Goal: Information Seeking & Learning: Find specific fact

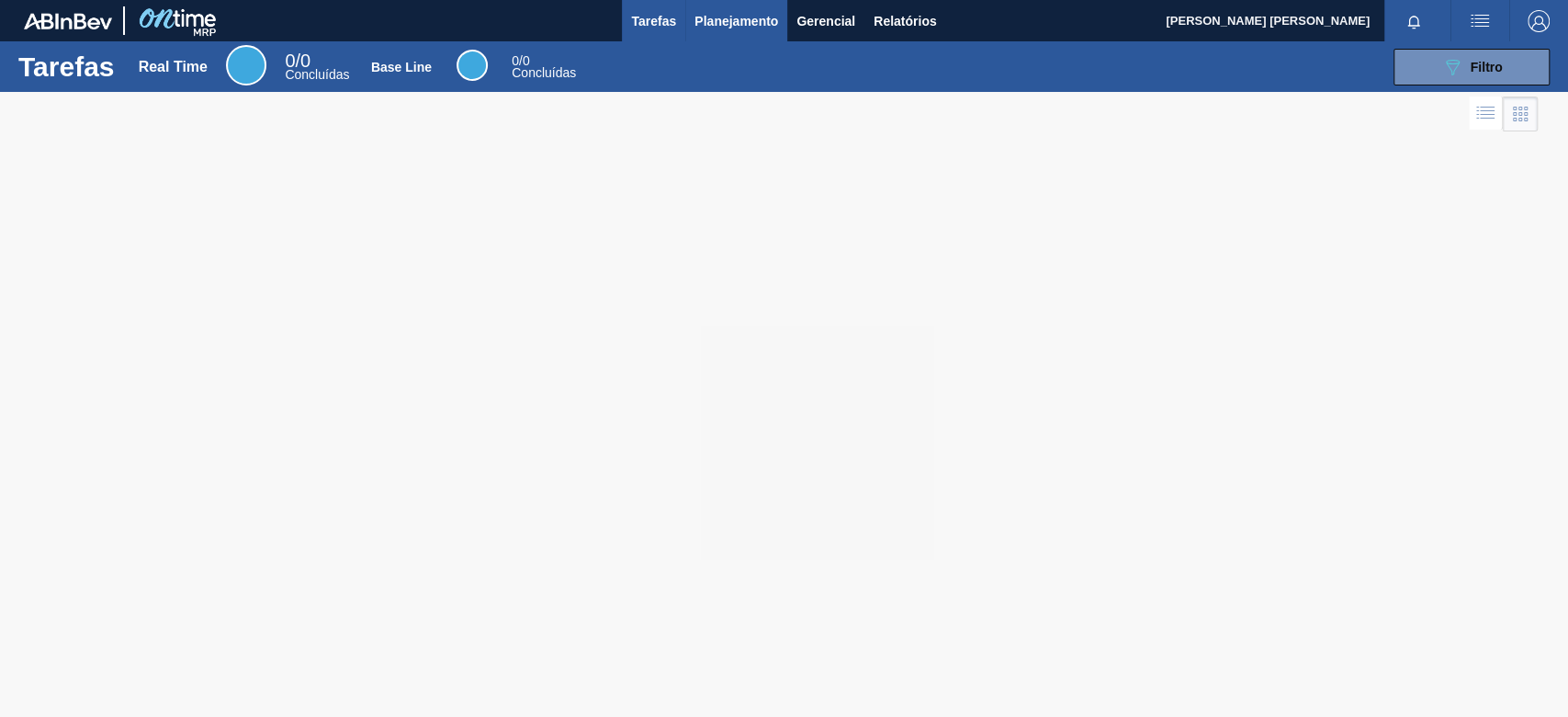
click at [720, 26] on span "Planejamento" at bounding box center [736, 21] width 83 height 22
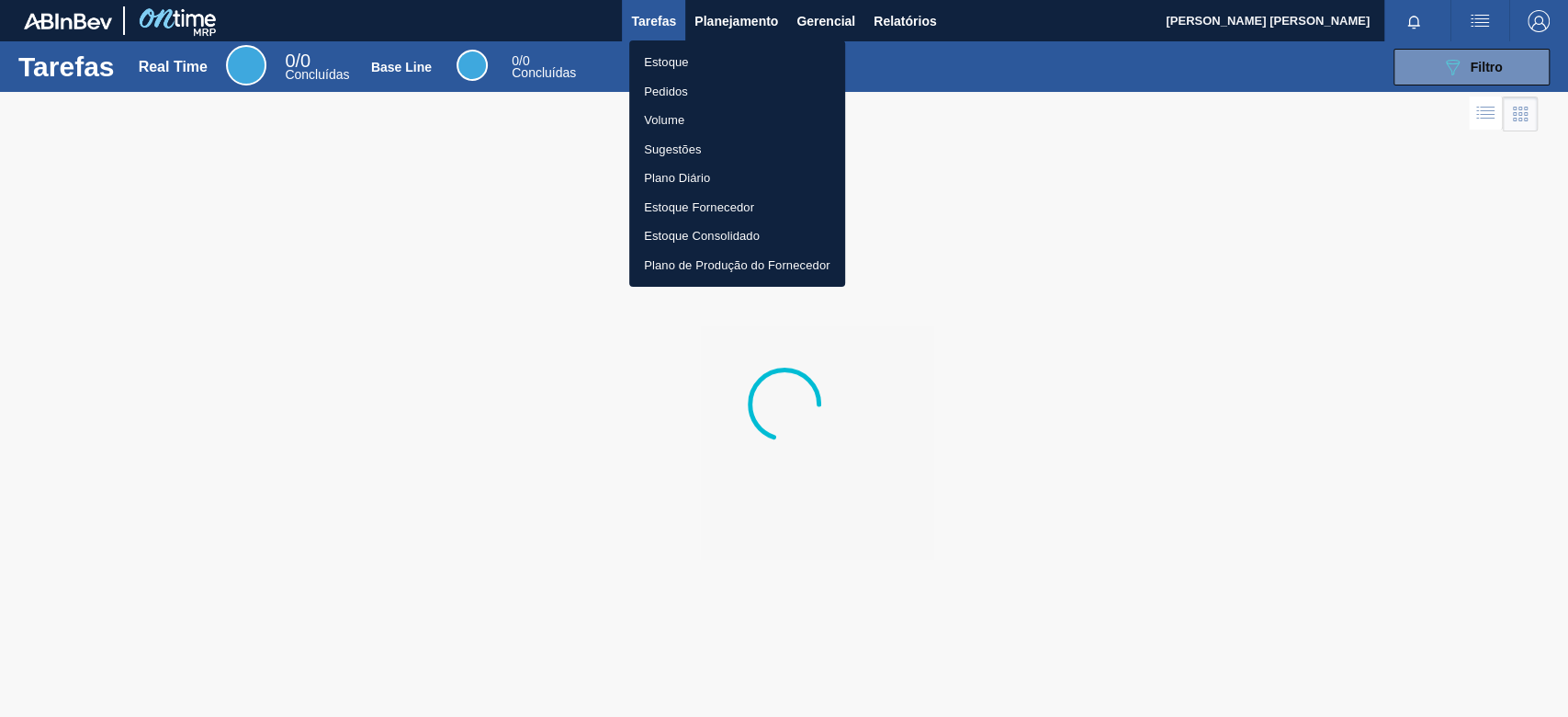
click at [702, 56] on li "Estoque" at bounding box center [737, 62] width 216 height 30
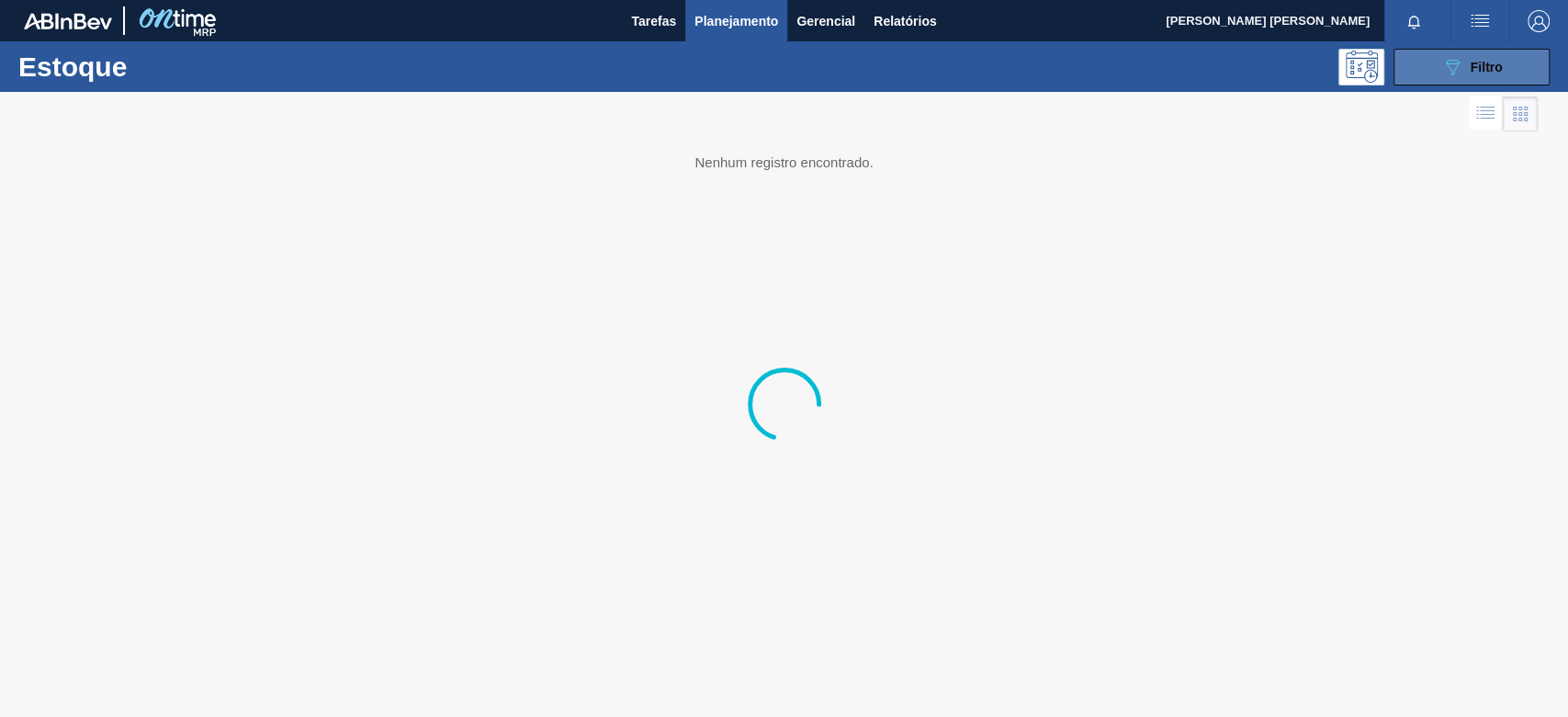
click at [1446, 67] on icon "089F7B8B-B2A5-4AFE-B5C0-19BA573D28AC" at bounding box center [1452, 67] width 22 height 22
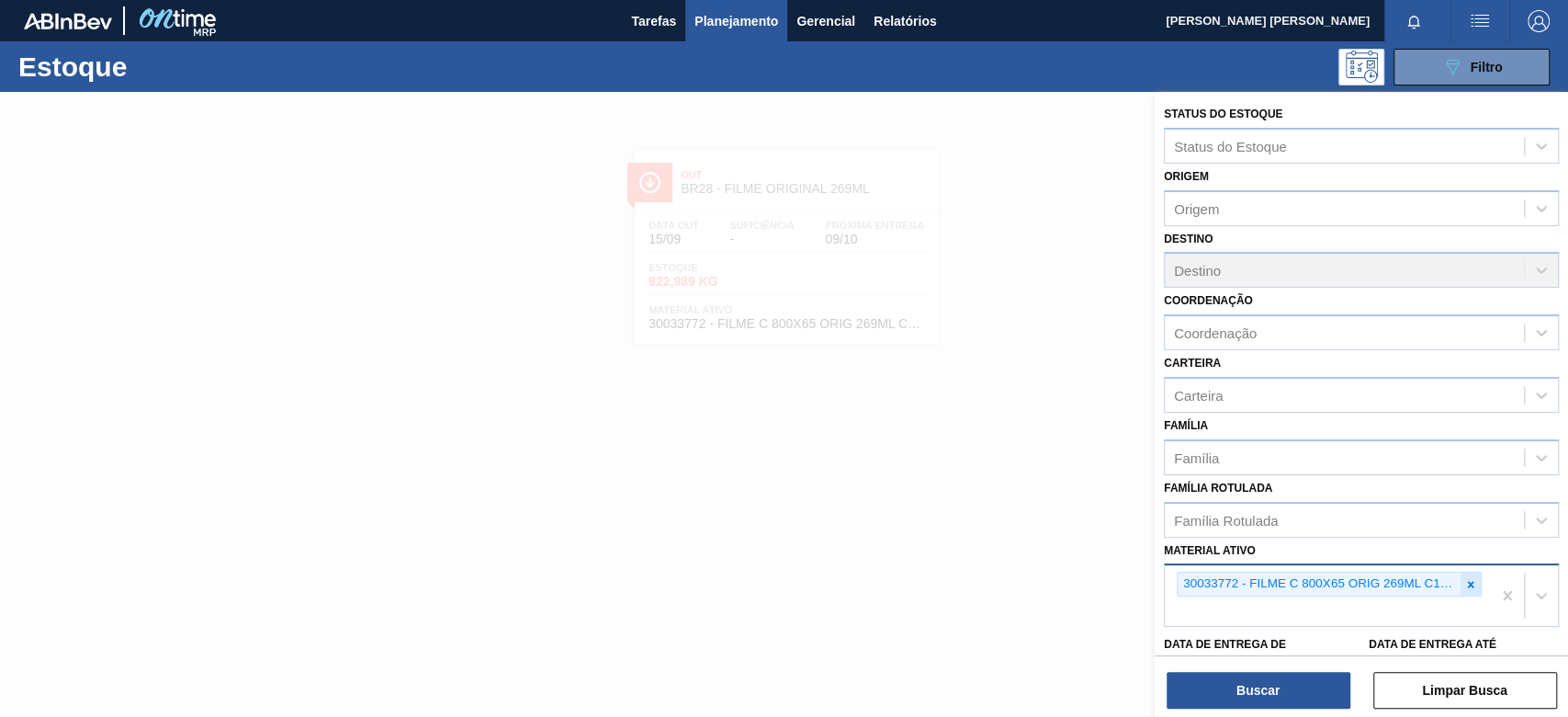
click at [1464, 586] on icon at bounding box center [1470, 584] width 13 height 13
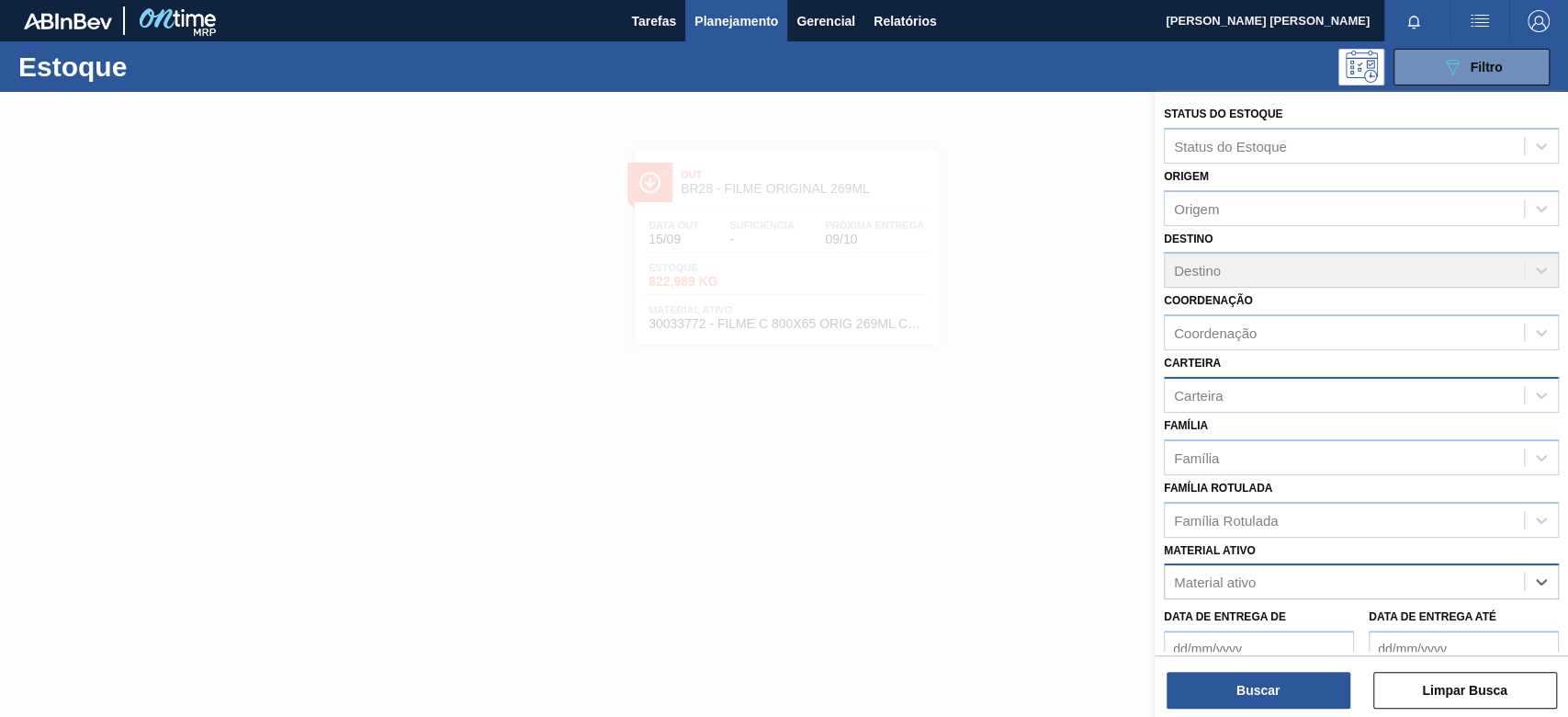
click at [1220, 395] on div "Carteira" at bounding box center [1197, 395] width 49 height 16
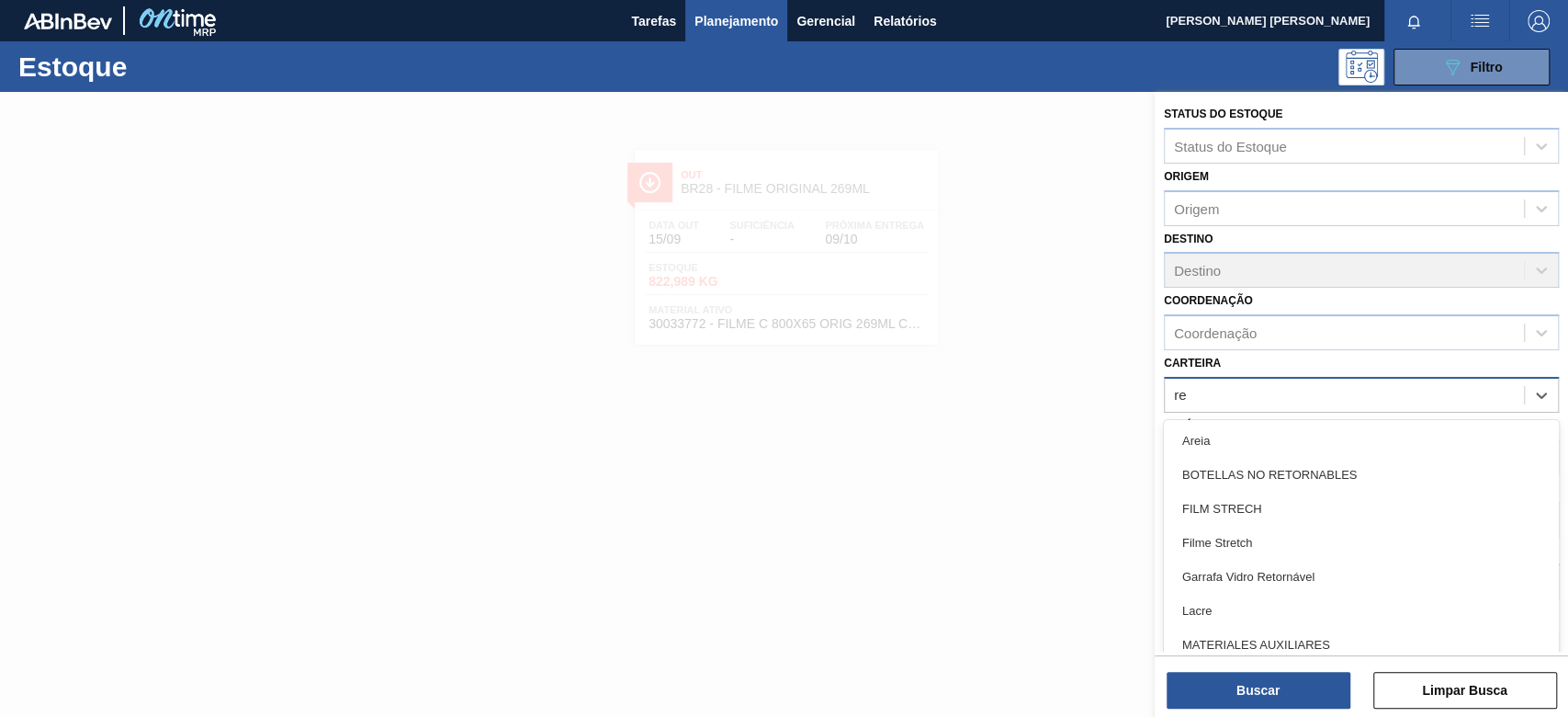
type input "r"
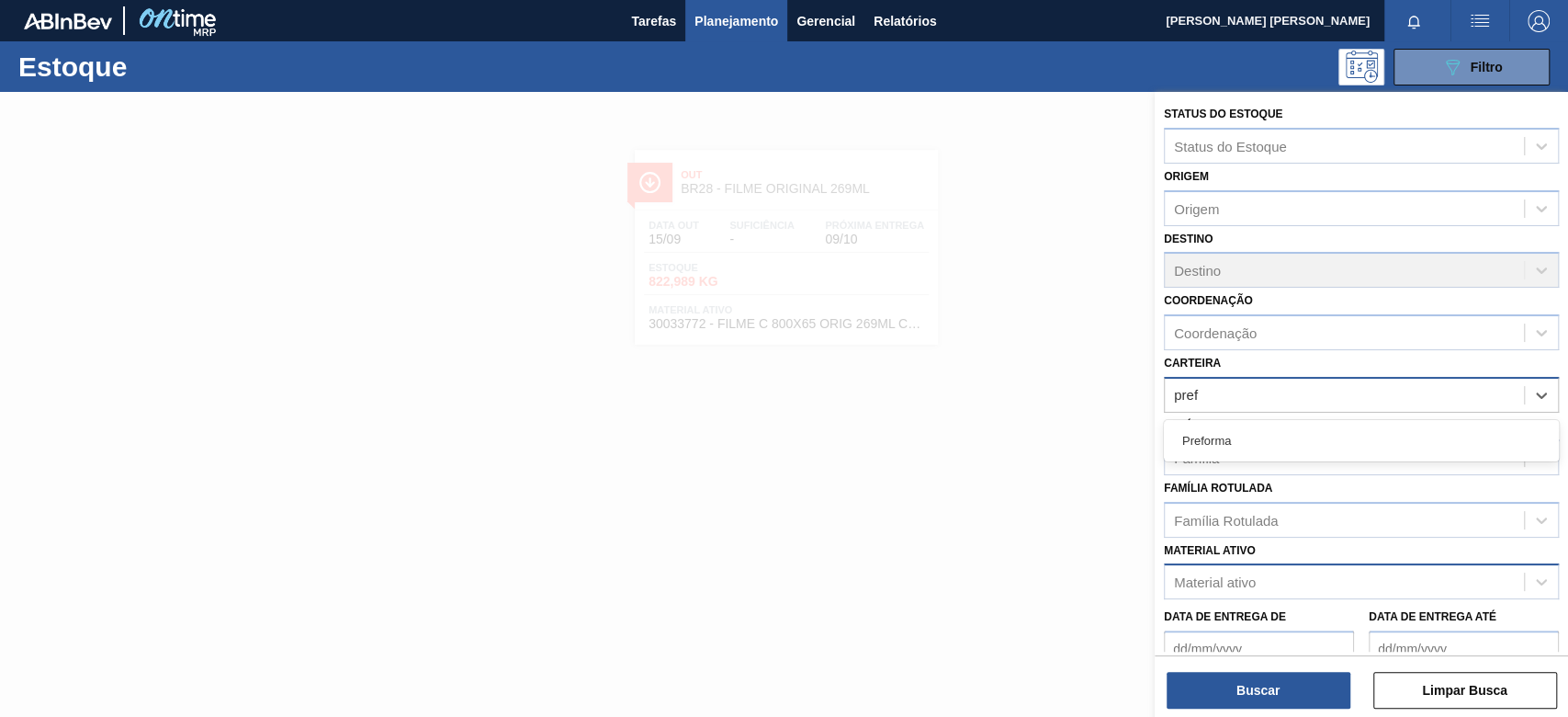
type input "pref"
click at [1241, 461] on div "Família" at bounding box center [1344, 457] width 359 height 27
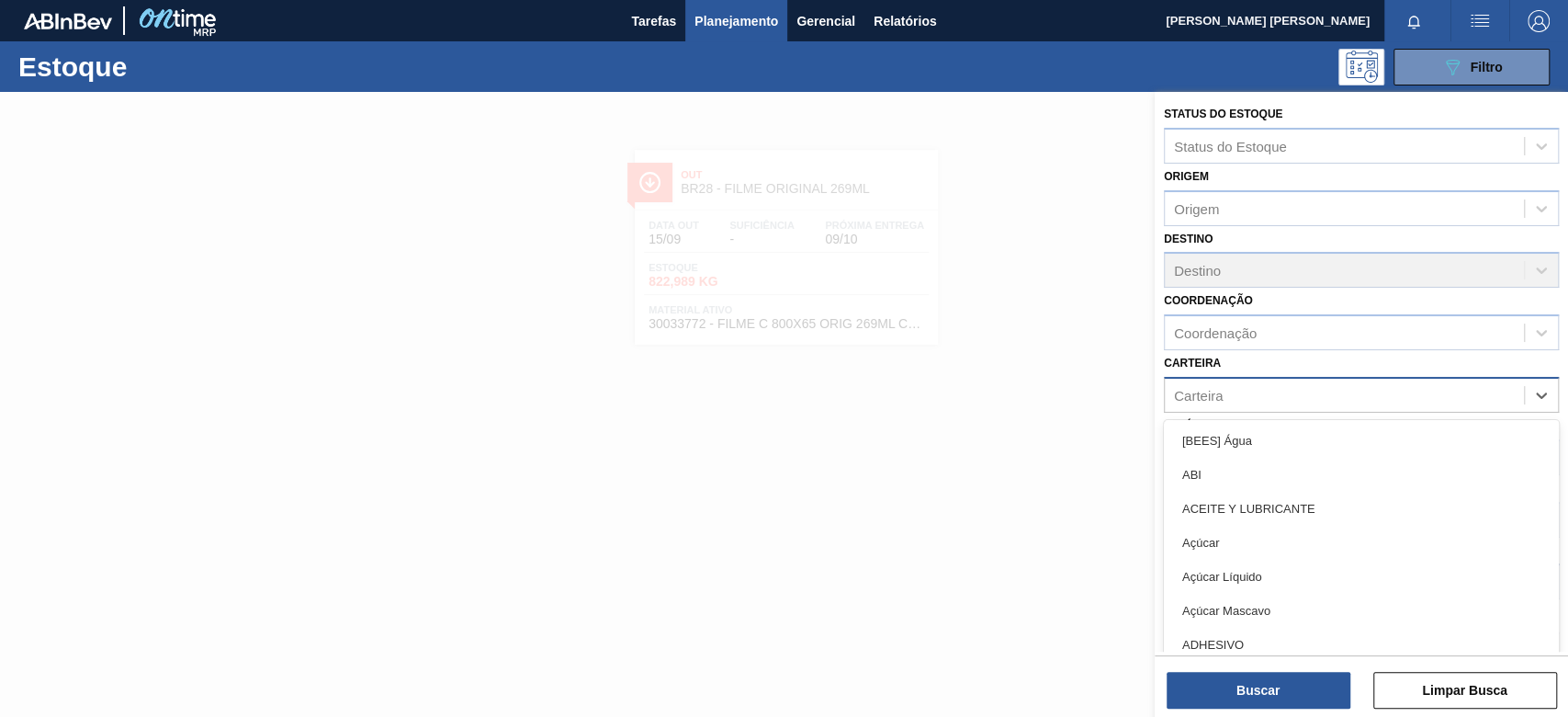
click at [1245, 401] on div "Carteira" at bounding box center [1344, 395] width 359 height 27
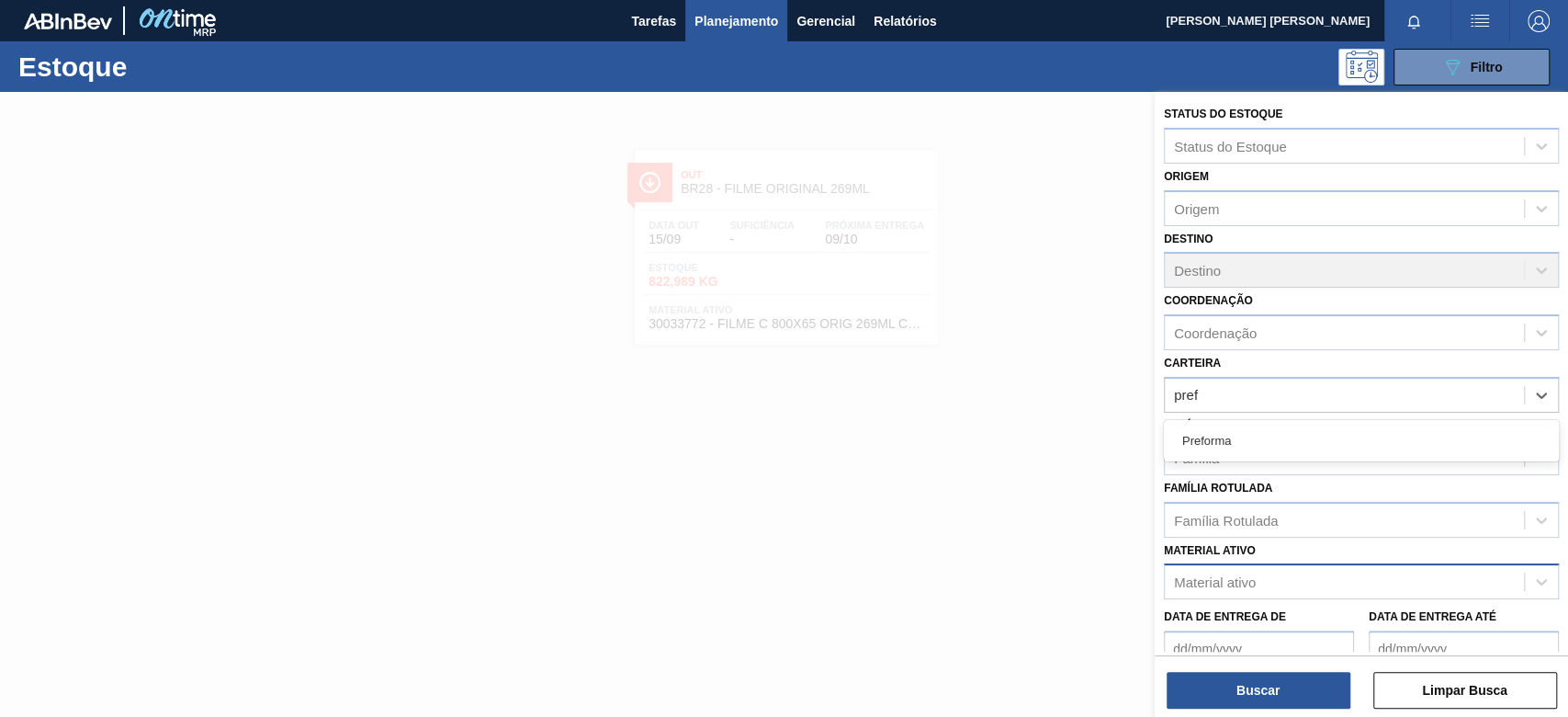
type input "pref"
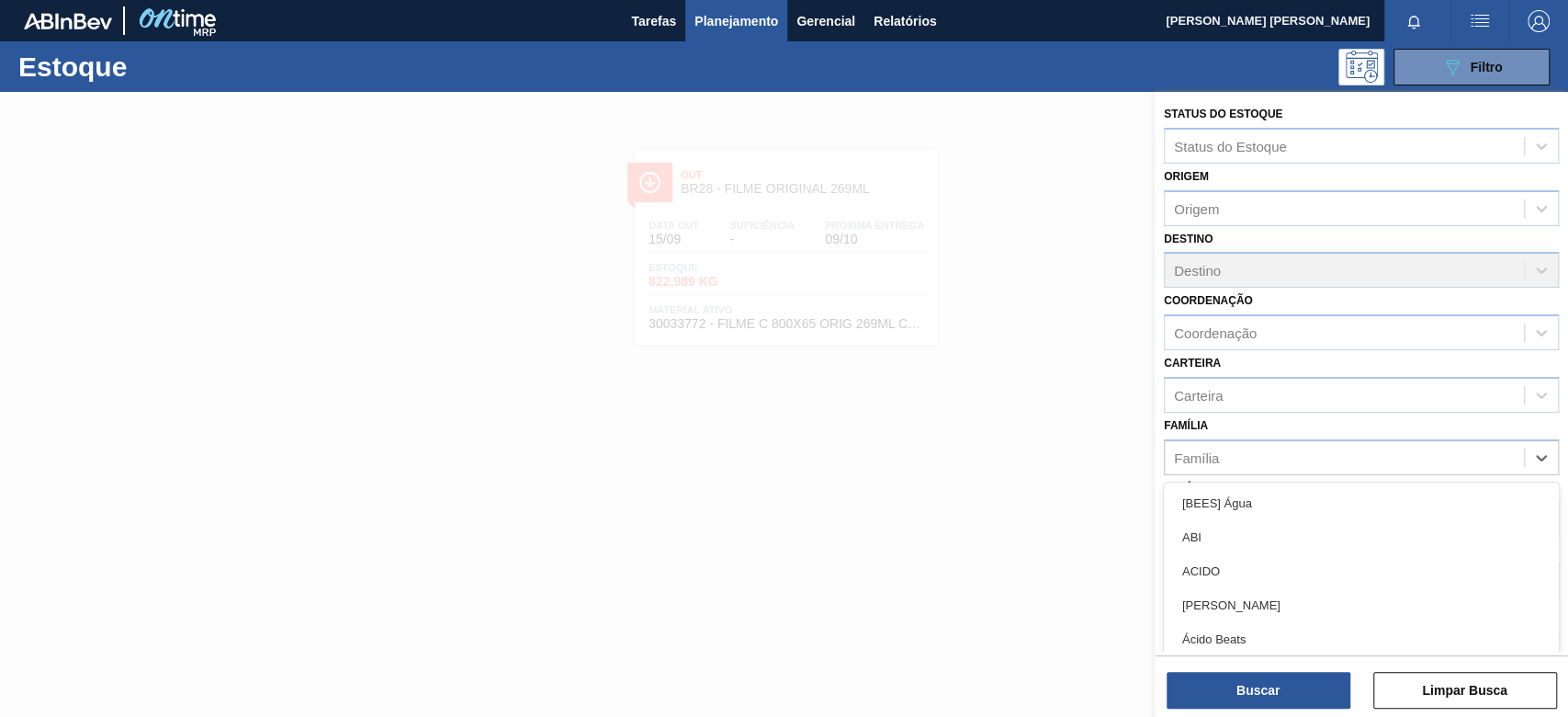
click at [1221, 459] on div "Família" at bounding box center [1344, 457] width 359 height 27
click at [1235, 401] on div "Carteira" at bounding box center [1344, 395] width 359 height 27
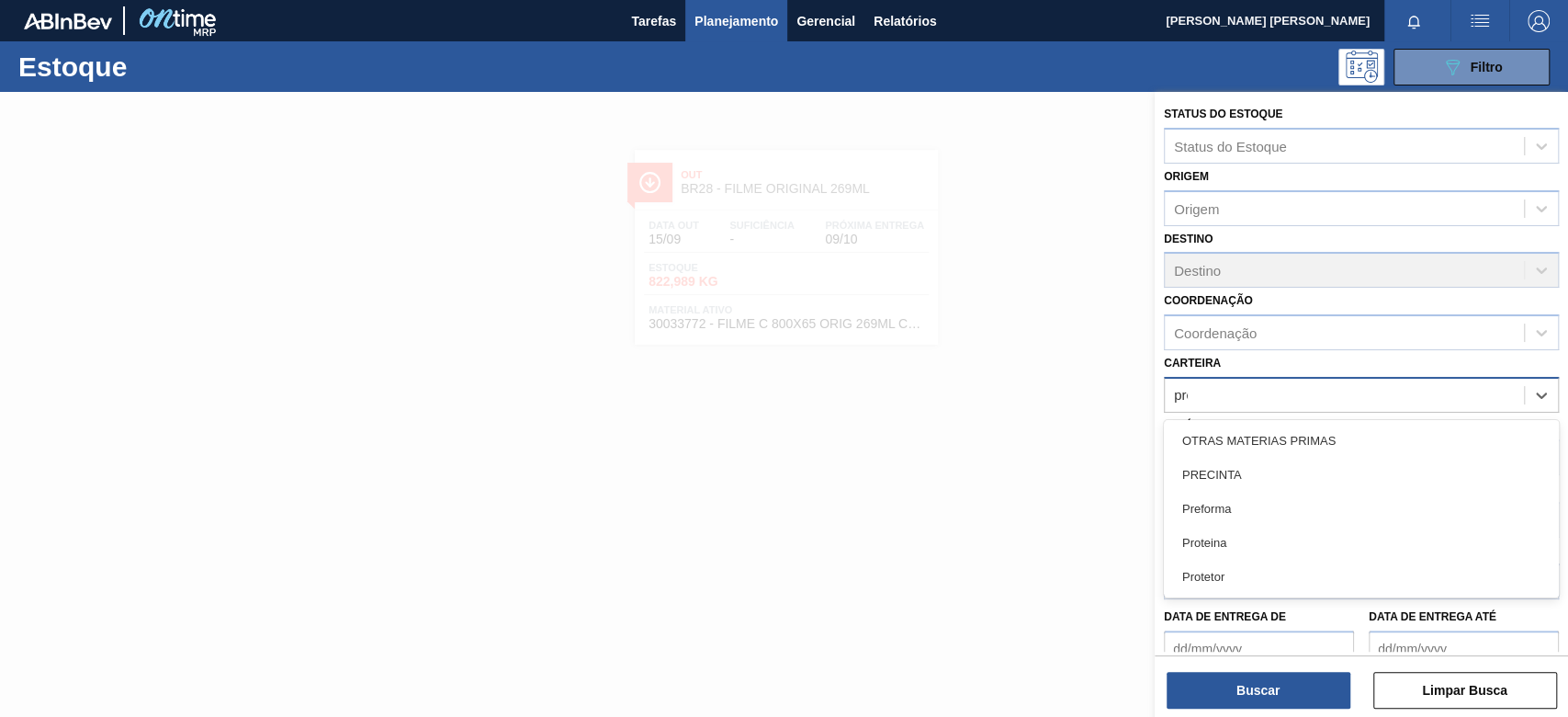
type input "pref"
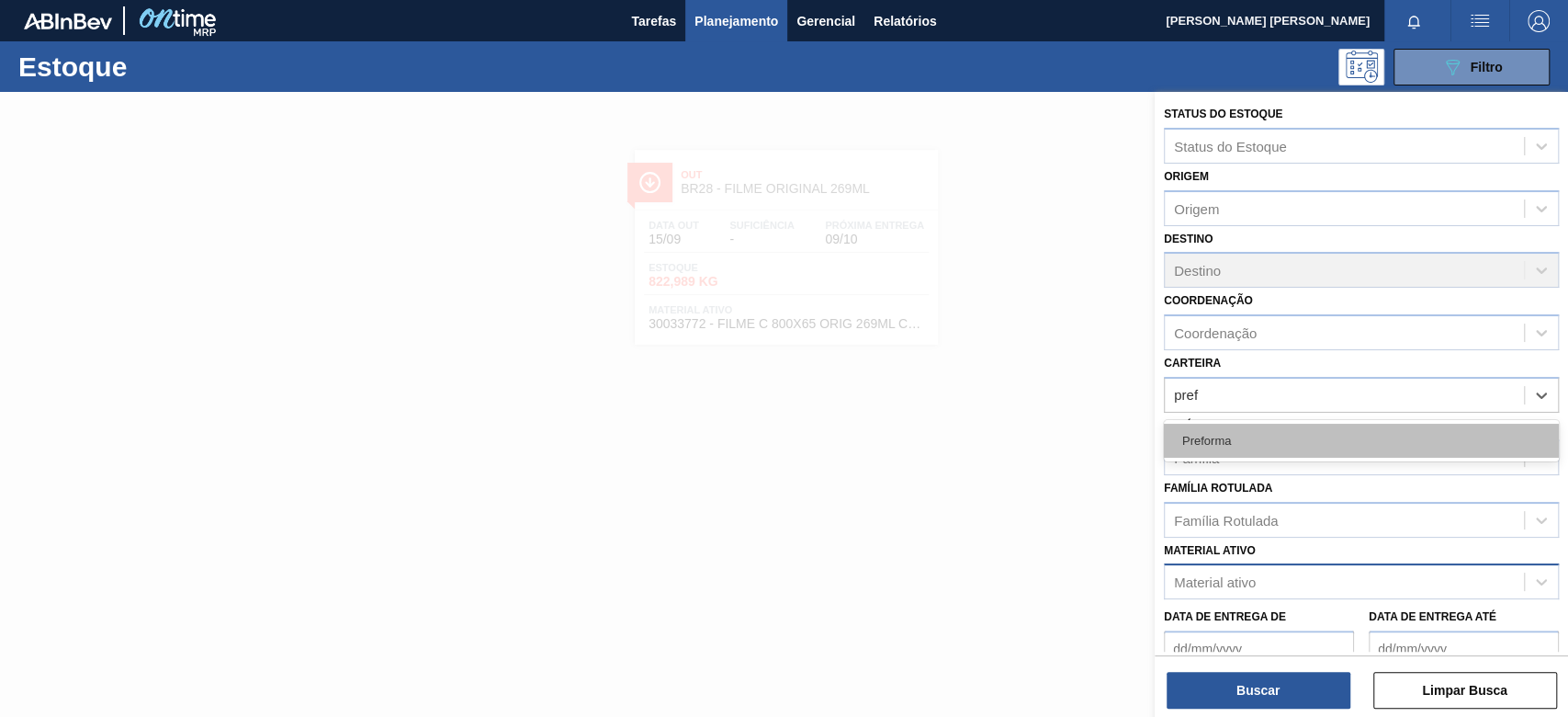
click at [1234, 432] on div "Preforma" at bounding box center [1361, 440] width 394 height 34
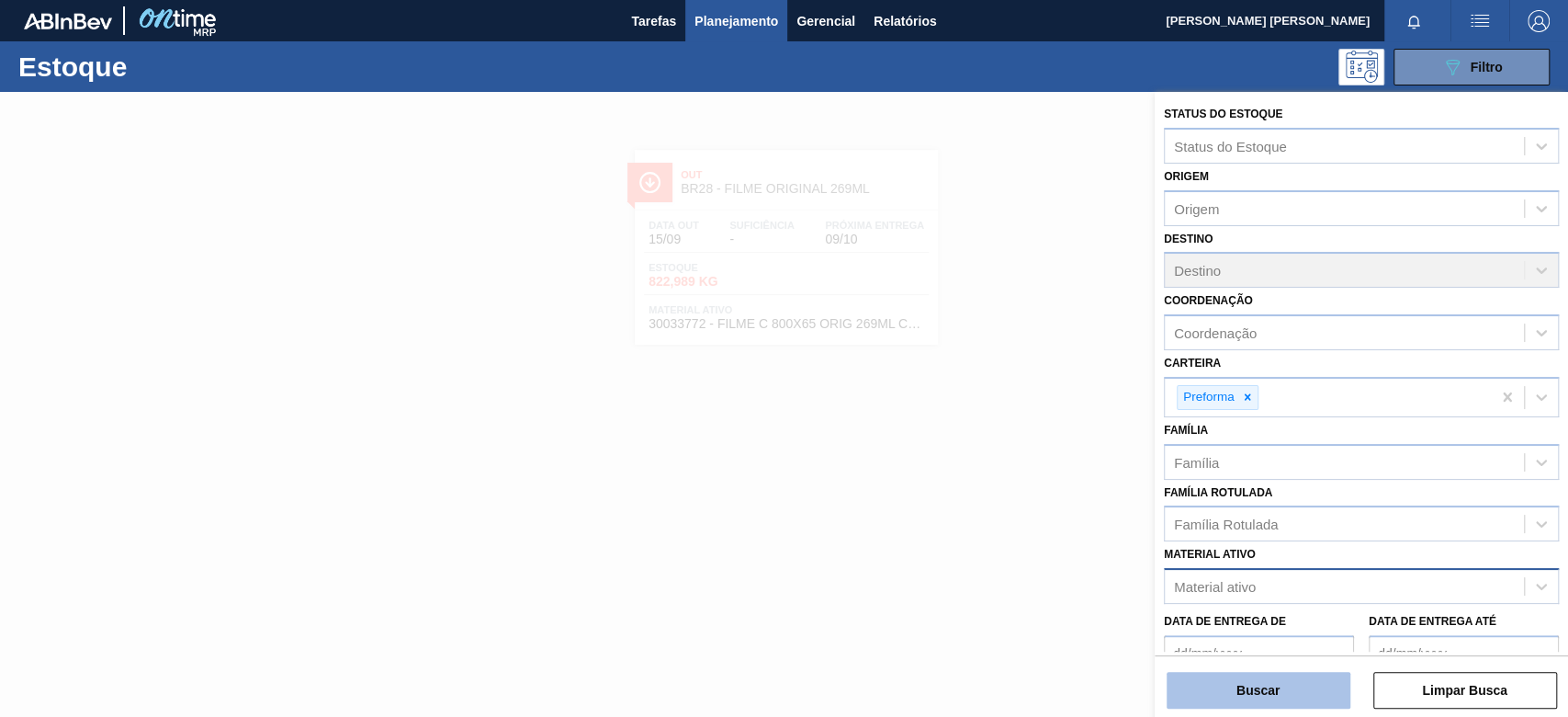
click at [1235, 695] on button "Buscar" at bounding box center [1258, 689] width 183 height 37
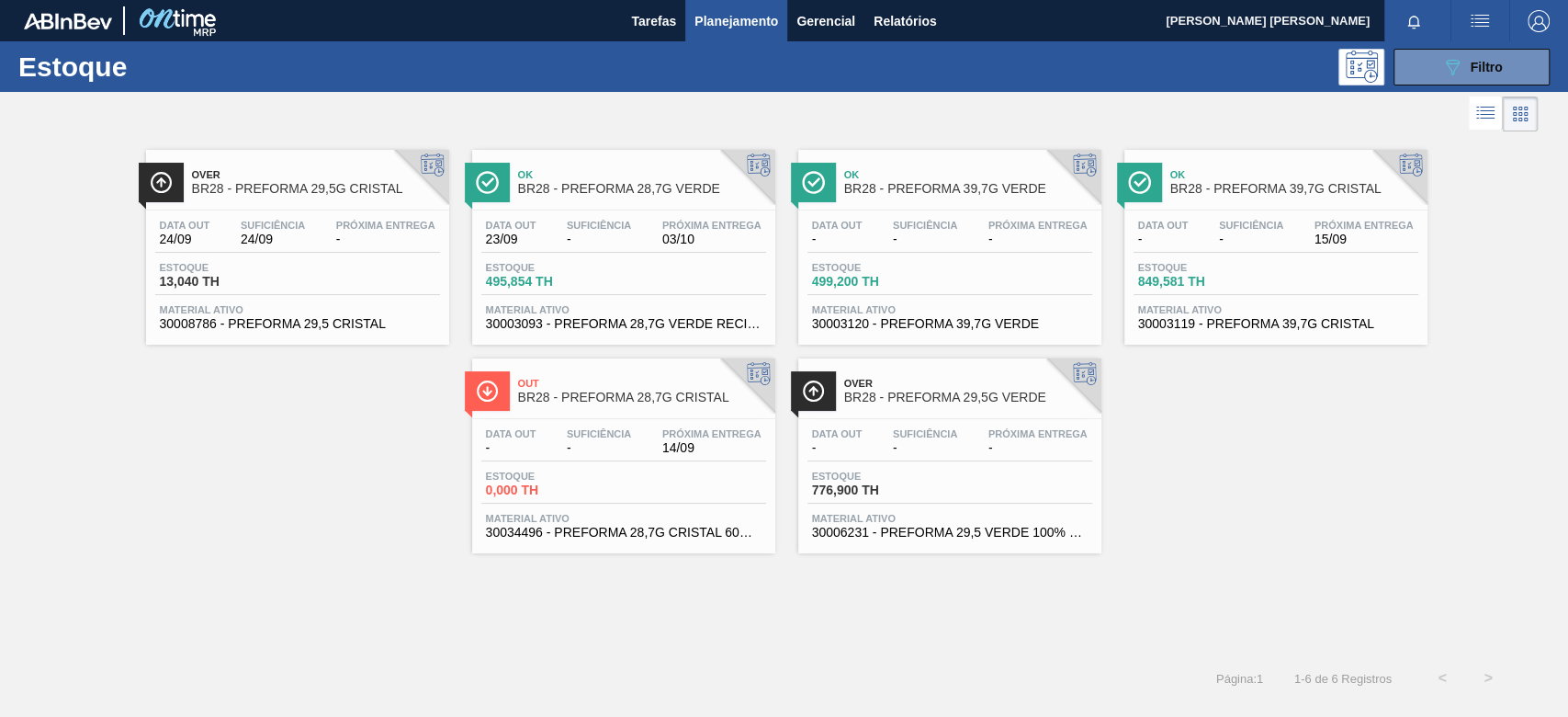
click at [669, 451] on span "14/09" at bounding box center [712, 448] width 99 height 14
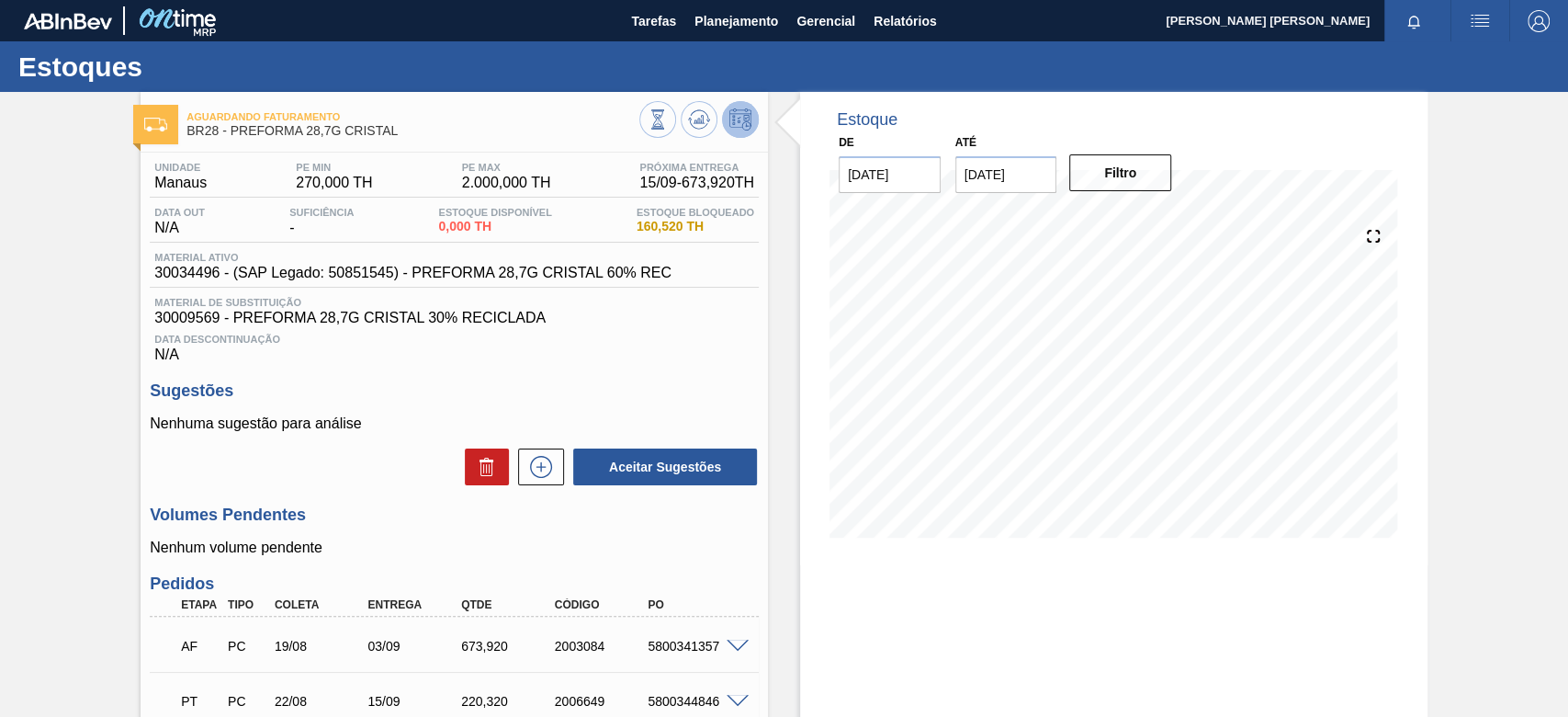
scroll to position [122, 0]
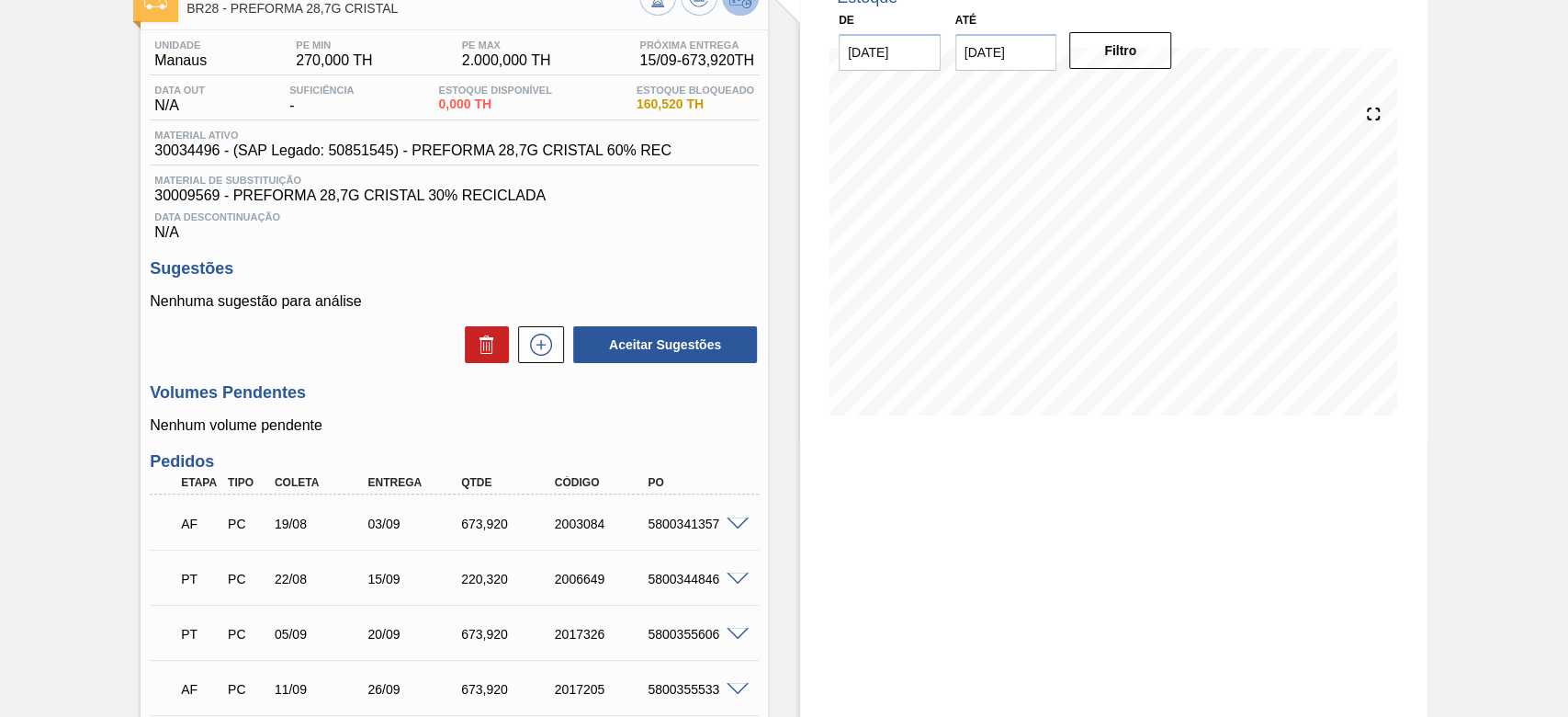
click at [683, 529] on div "5800341357" at bounding box center [695, 524] width 104 height 15
copy div "5800341357"
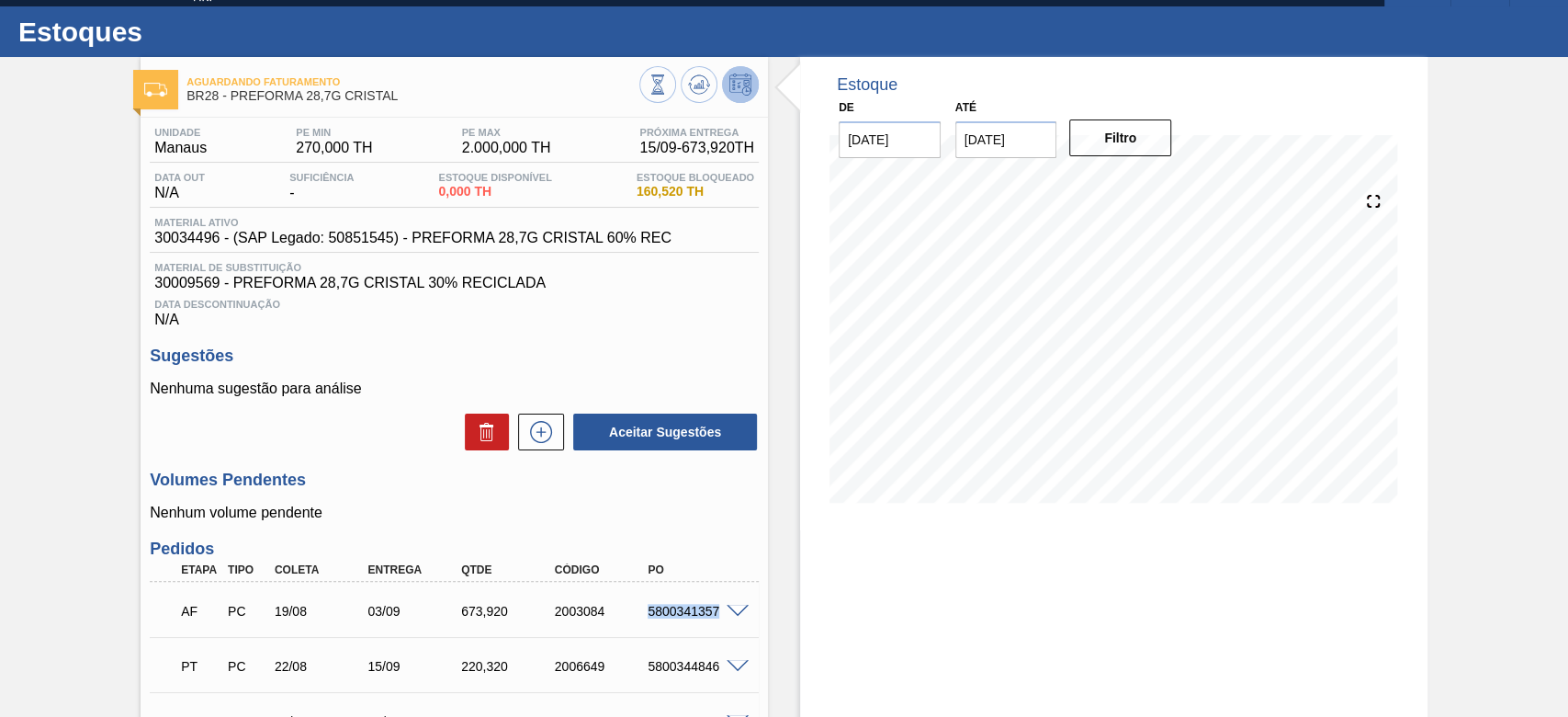
scroll to position [0, 0]
